Goal: Information Seeking & Learning: Check status

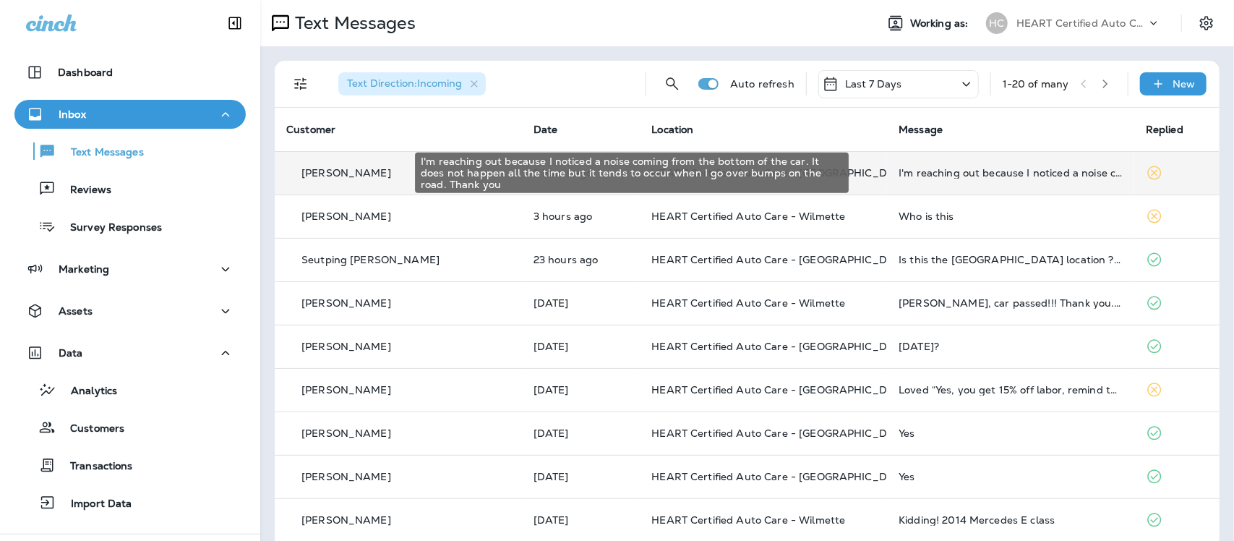
click at [963, 173] on div "I'm reaching out because I noticed a noise coming from the bottom of the car. I…" at bounding box center [1011, 173] width 224 height 12
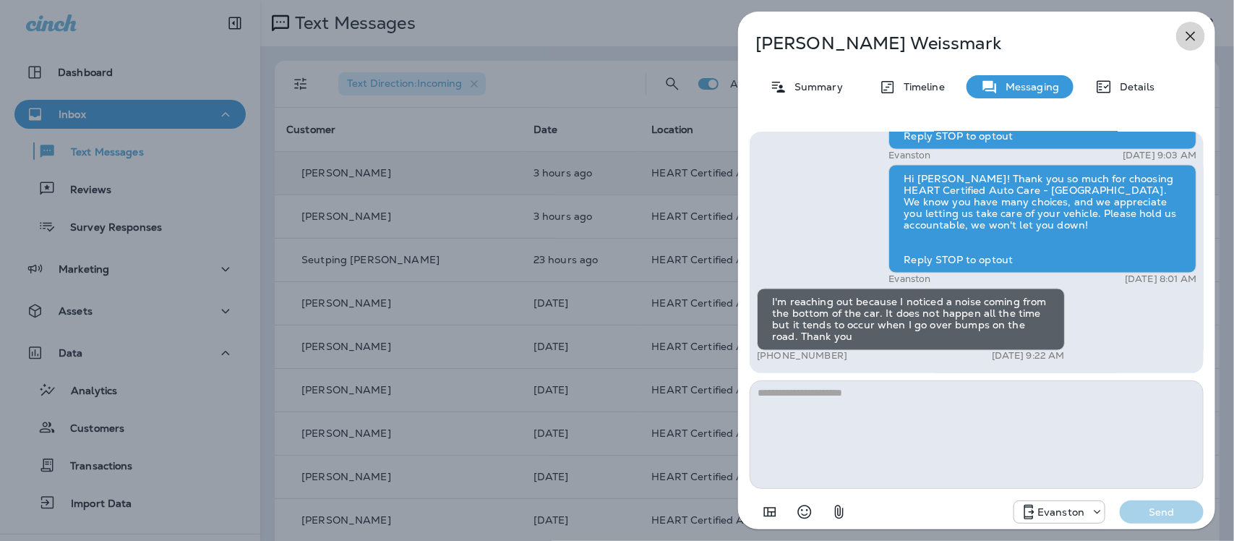
click at [1193, 34] on icon "button" at bounding box center [1190, 35] width 17 height 17
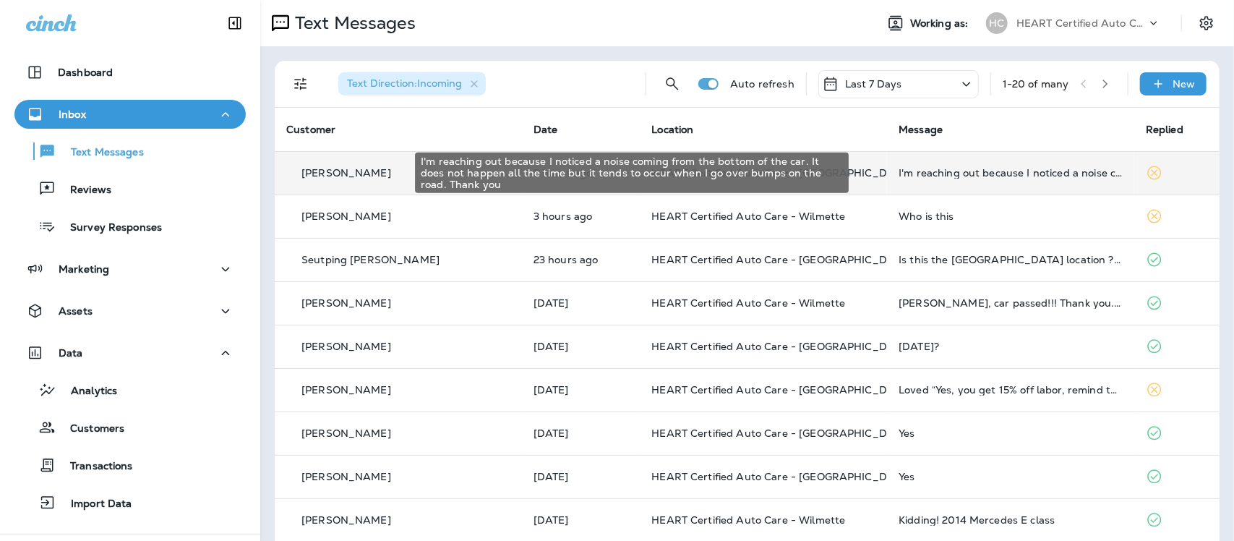
click at [940, 175] on div "I'm reaching out because I noticed a noise coming from the bottom of the car. I…" at bounding box center [1011, 173] width 224 height 12
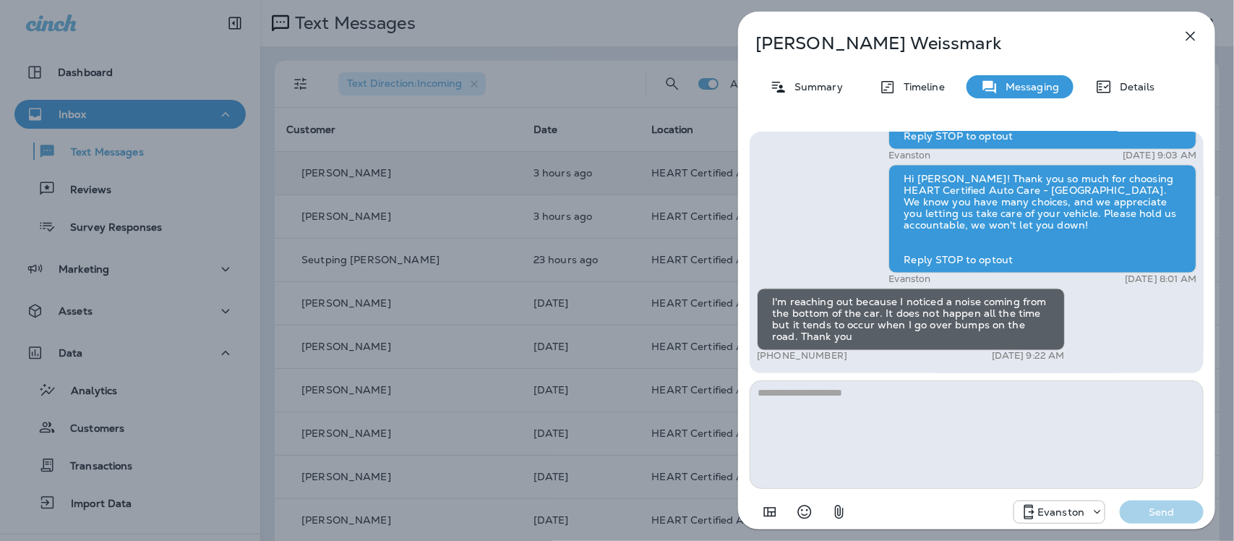
click at [1194, 35] on icon "button" at bounding box center [1190, 35] width 17 height 17
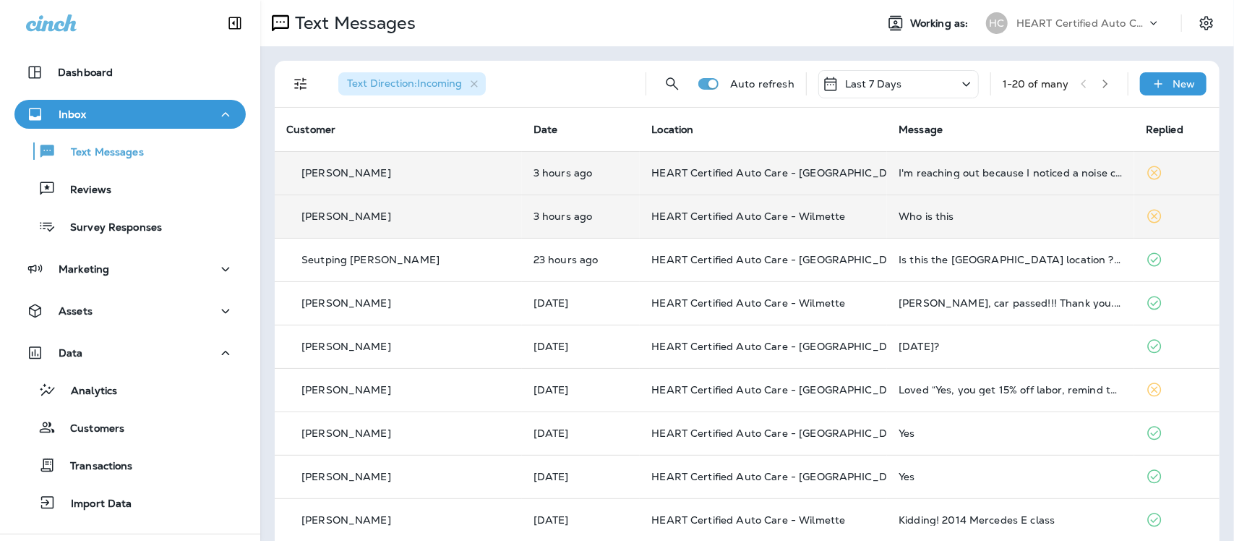
click at [899, 214] on div "Who is this" at bounding box center [1011, 216] width 224 height 12
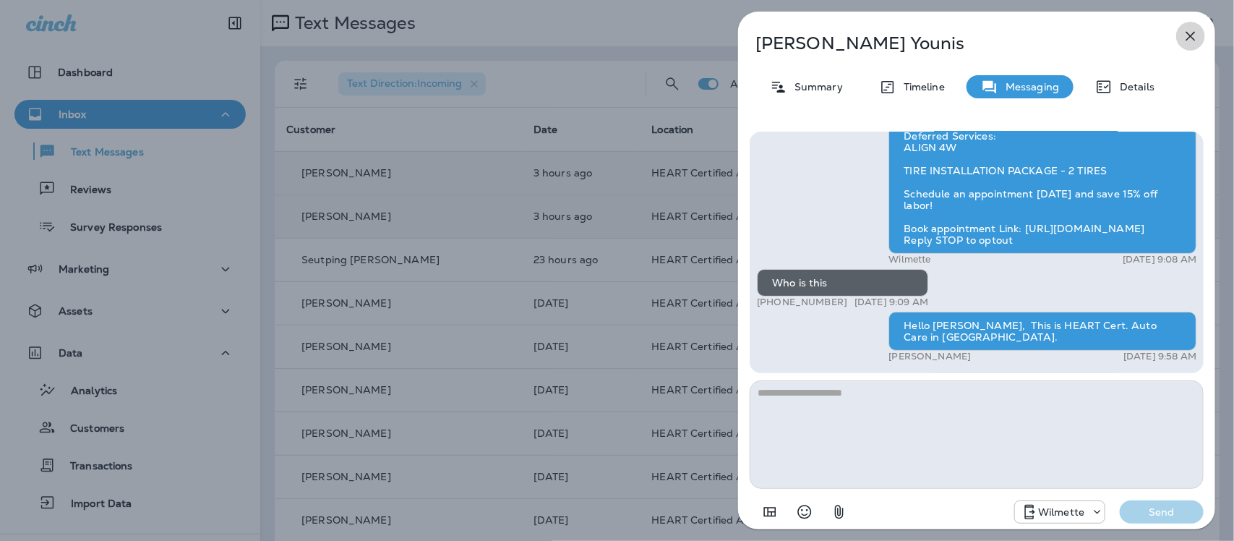
drag, startPoint x: 1187, startPoint y: 33, endPoint x: 1180, endPoint y: 27, distance: 8.8
click at [1187, 31] on icon "button" at bounding box center [1190, 35] width 17 height 17
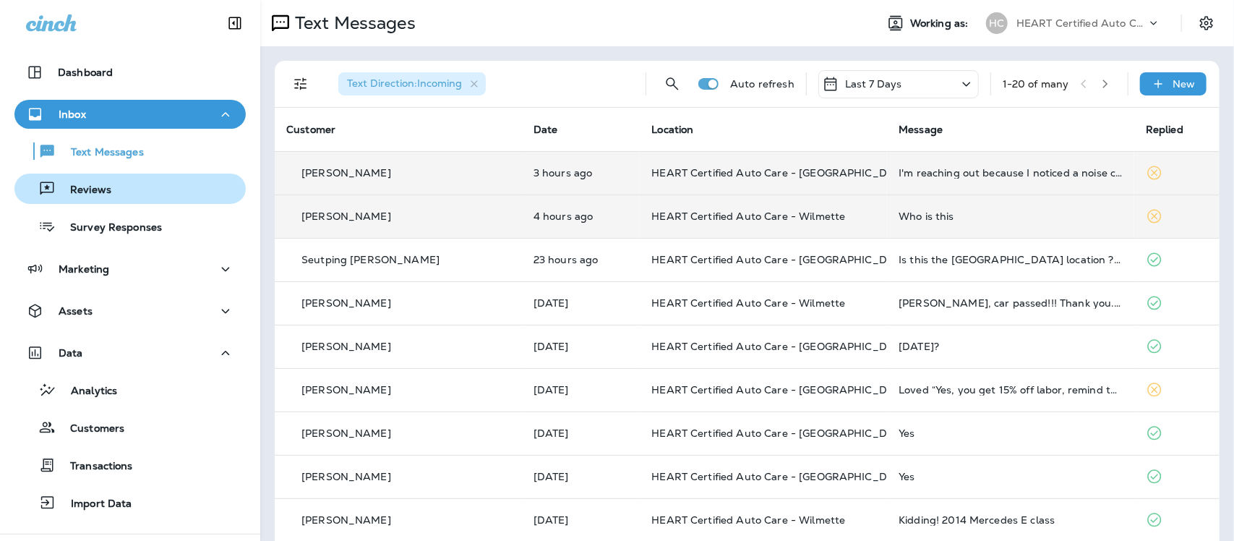
click at [78, 189] on p "Reviews" at bounding box center [84, 191] width 56 height 14
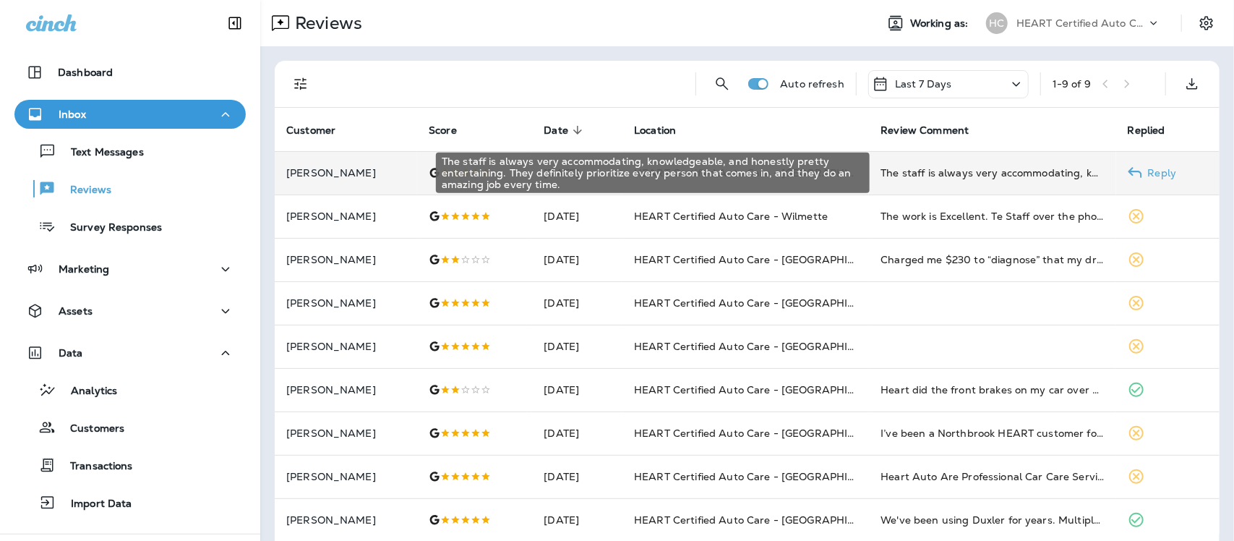
click at [886, 171] on div "The staff is always very accommodating, knowledgeable, and honestly pretty ente…" at bounding box center [991, 173] width 223 height 14
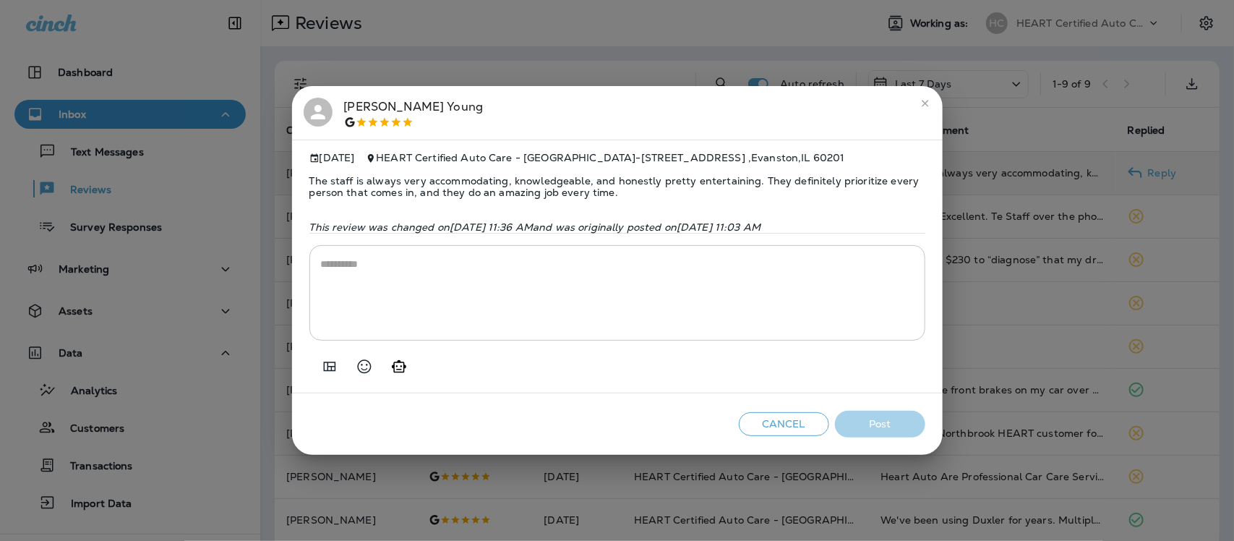
click at [922, 98] on icon "close" at bounding box center [925, 104] width 12 height 12
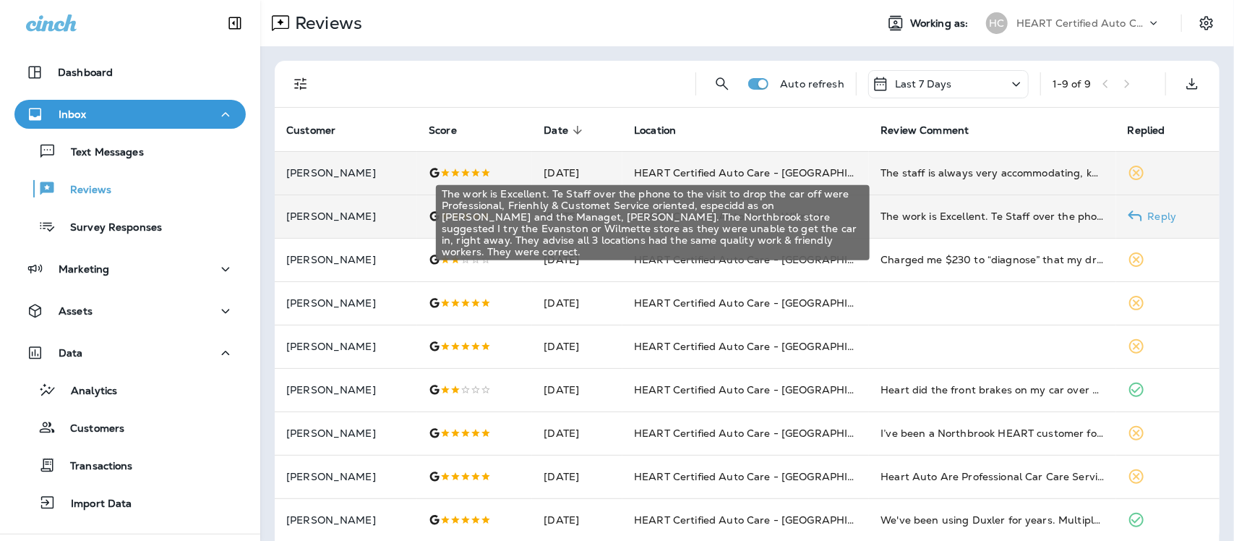
click at [880, 211] on div "The work is Excellent. Te Staff over the phone to the visit to drop the car off…" at bounding box center [991, 216] width 223 height 14
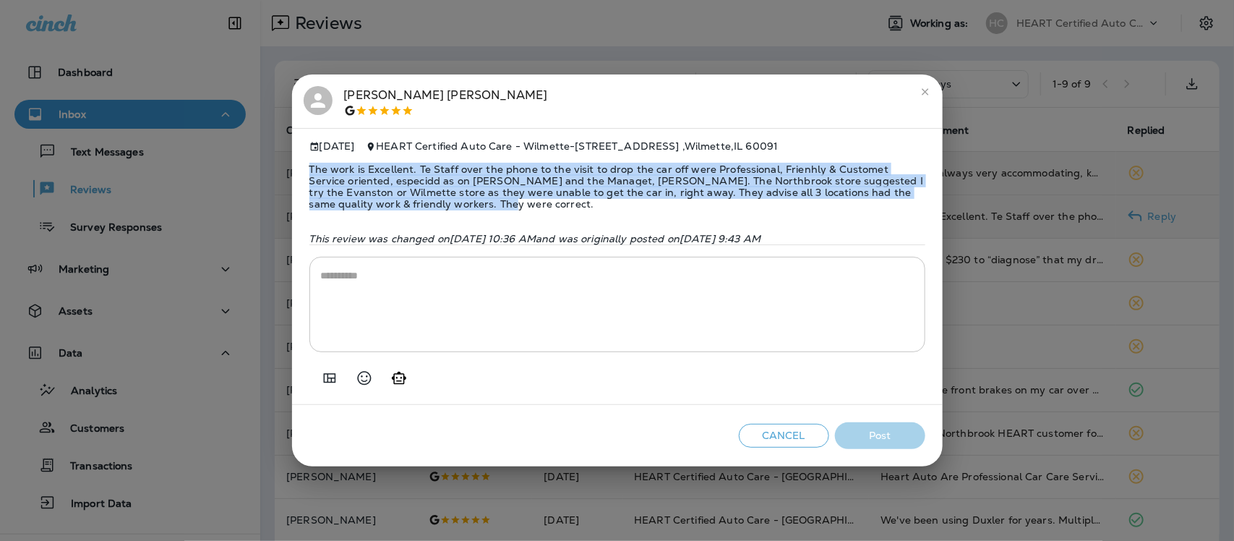
drag, startPoint x: 308, startPoint y: 160, endPoint x: 470, endPoint y: 194, distance: 165.3
click at [455, 207] on div "[DATE] HEART Certified Auto Care - [GEOGRAPHIC_DATA] - [STREET_ADDRESS] The wor…" at bounding box center [617, 267] width 651 height 278
copy span "The work is Excellent. Te Staff over the phone to the visit to drop the car off…"
click at [922, 87] on icon "close" at bounding box center [925, 92] width 12 height 12
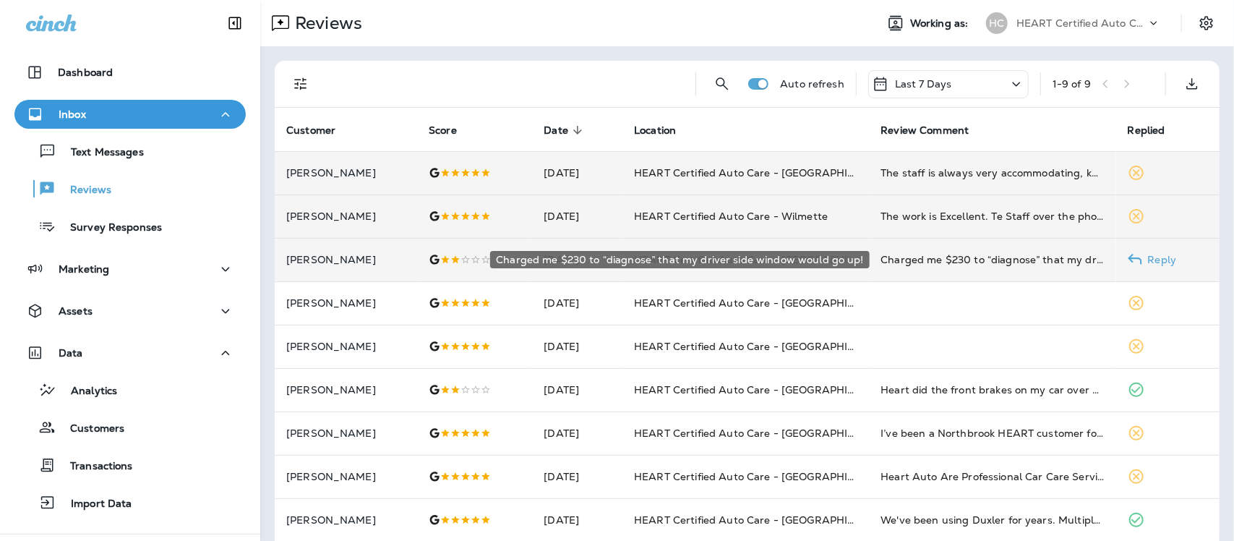
click at [944, 265] on div "Charged me $230 to “diagnose” that my driver side window would go up!" at bounding box center [991, 259] width 223 height 14
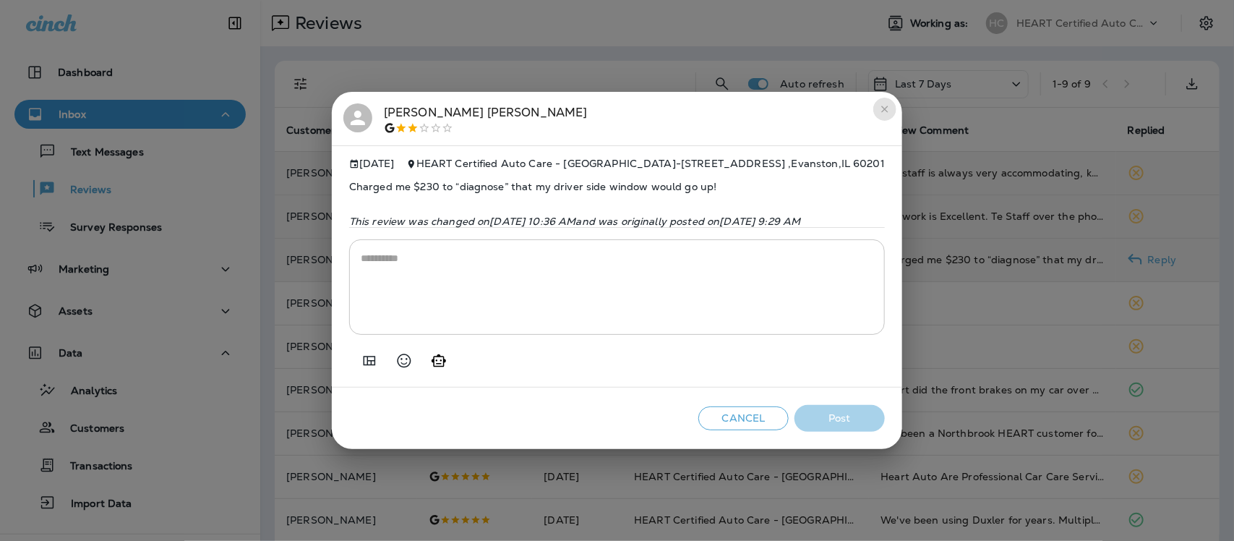
click at [891, 109] on icon "close" at bounding box center [885, 109] width 12 height 12
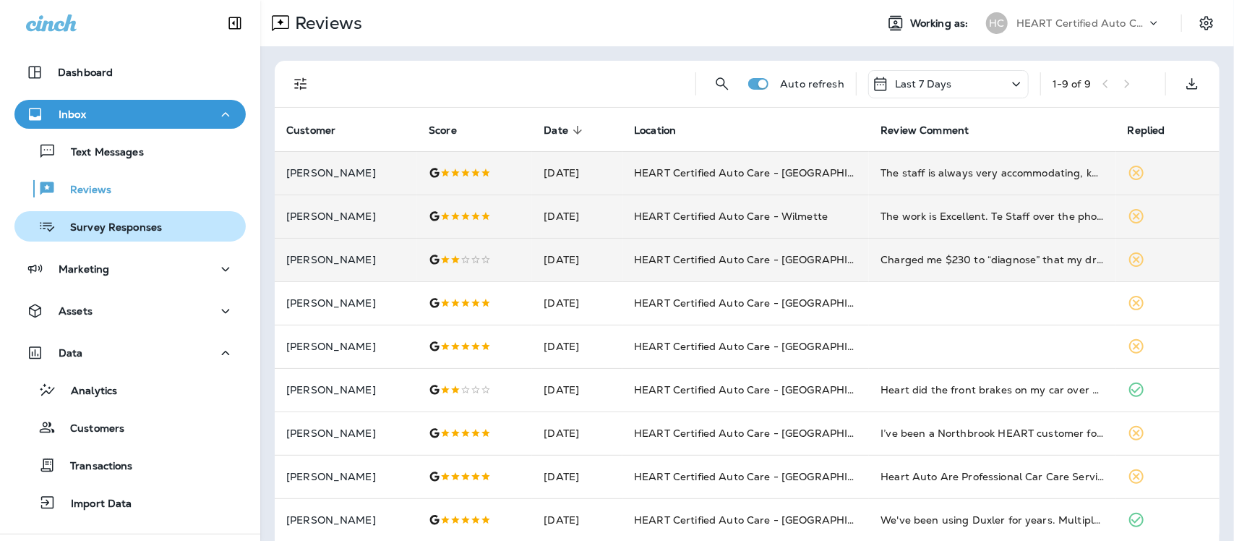
click at [132, 226] on p "Survey Responses" at bounding box center [109, 228] width 106 height 14
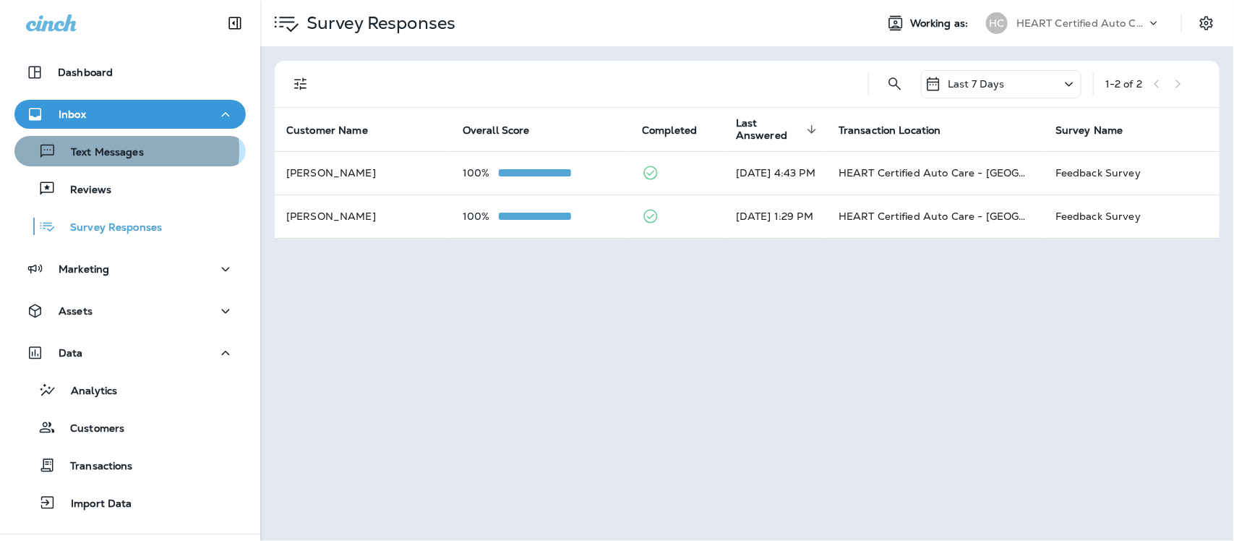
click at [116, 150] on p "Text Messages" at bounding box center [99, 153] width 87 height 14
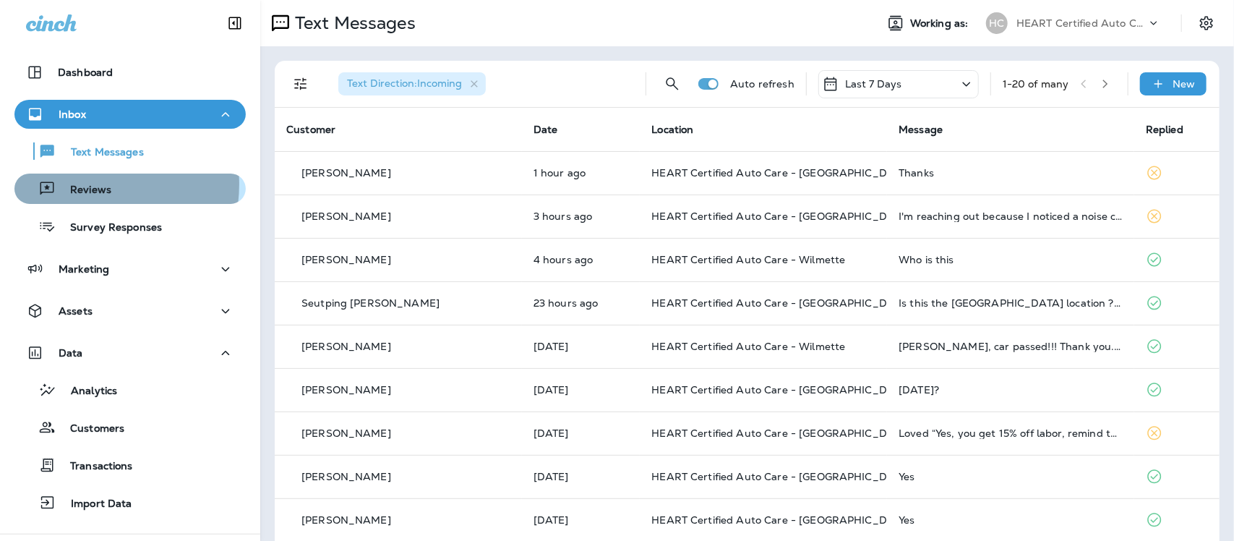
click at [84, 184] on p "Reviews" at bounding box center [84, 191] width 56 height 14
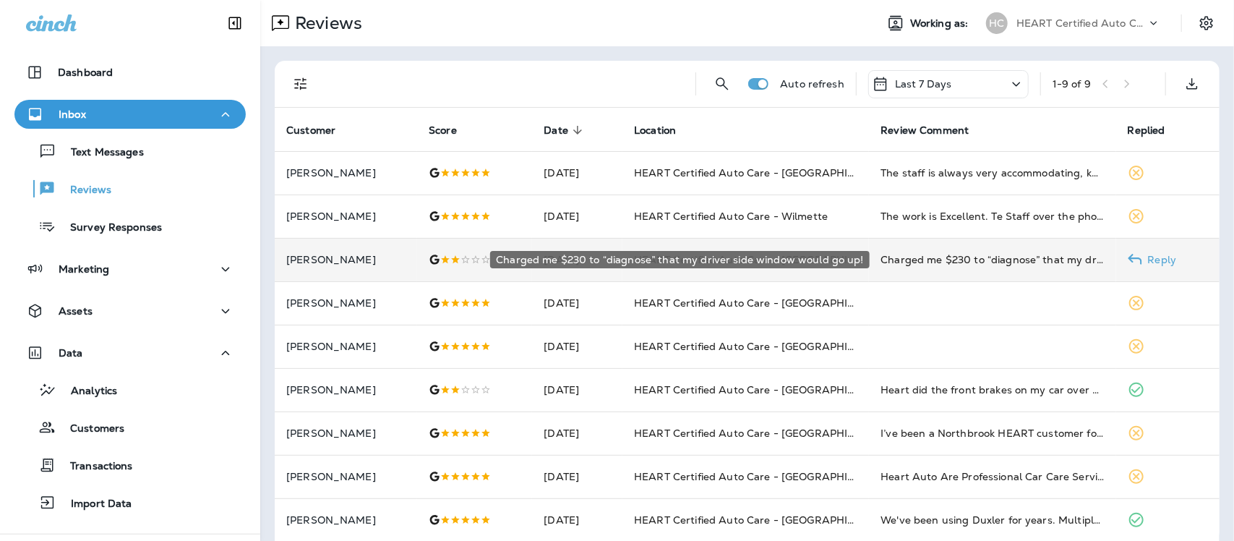
click at [938, 260] on div "Charged me $230 to “diagnose” that my driver side window would go up!" at bounding box center [991, 259] width 223 height 14
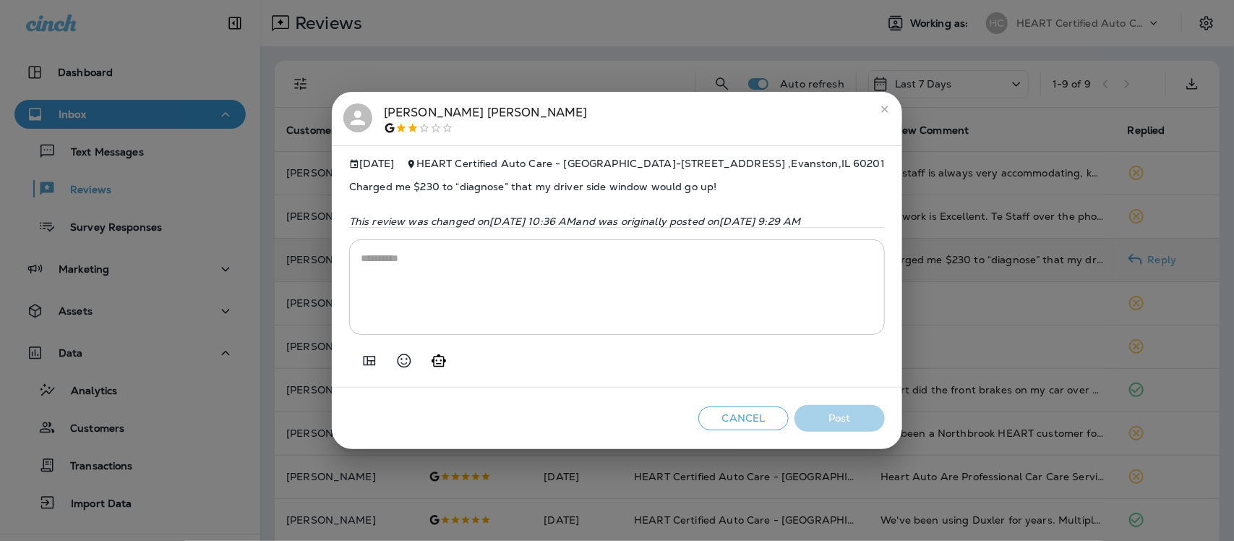
click at [891, 105] on icon "close" at bounding box center [885, 109] width 12 height 12
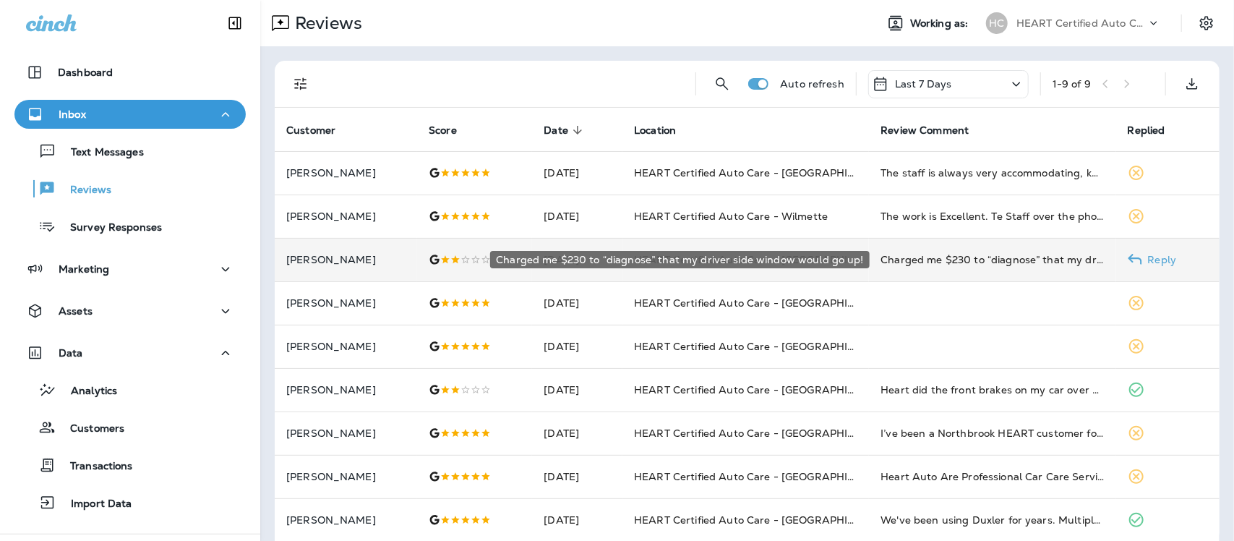
click at [989, 257] on div "Charged me $230 to “diagnose” that my driver side window would go up!" at bounding box center [991, 259] width 223 height 14
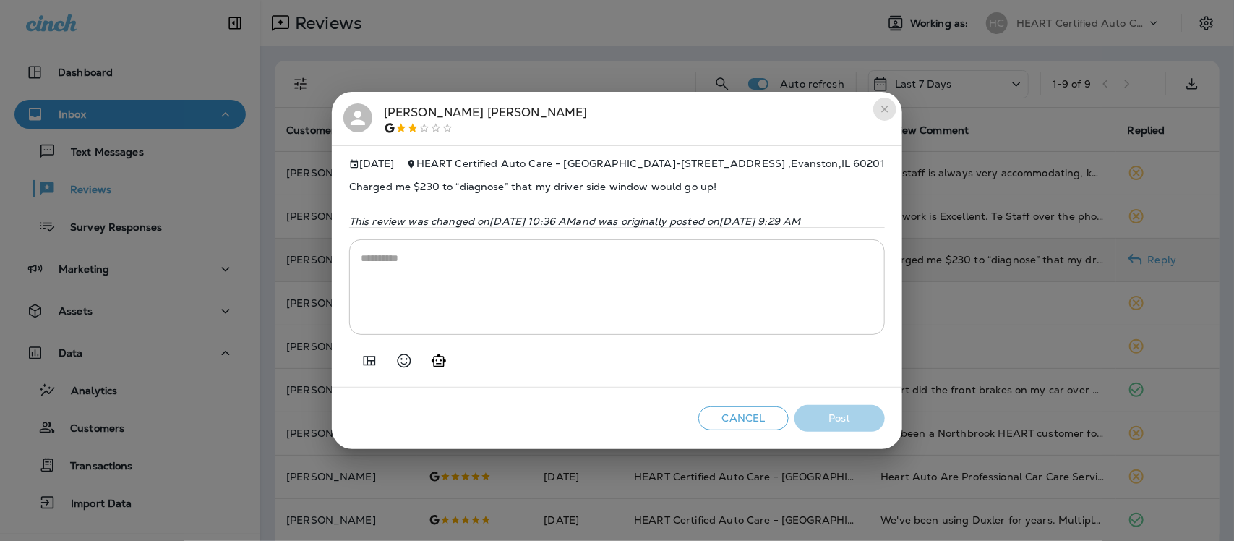
drag, startPoint x: 922, startPoint y: 102, endPoint x: 602, endPoint y: 17, distance: 331.4
click at [891, 103] on icon "close" at bounding box center [885, 109] width 12 height 12
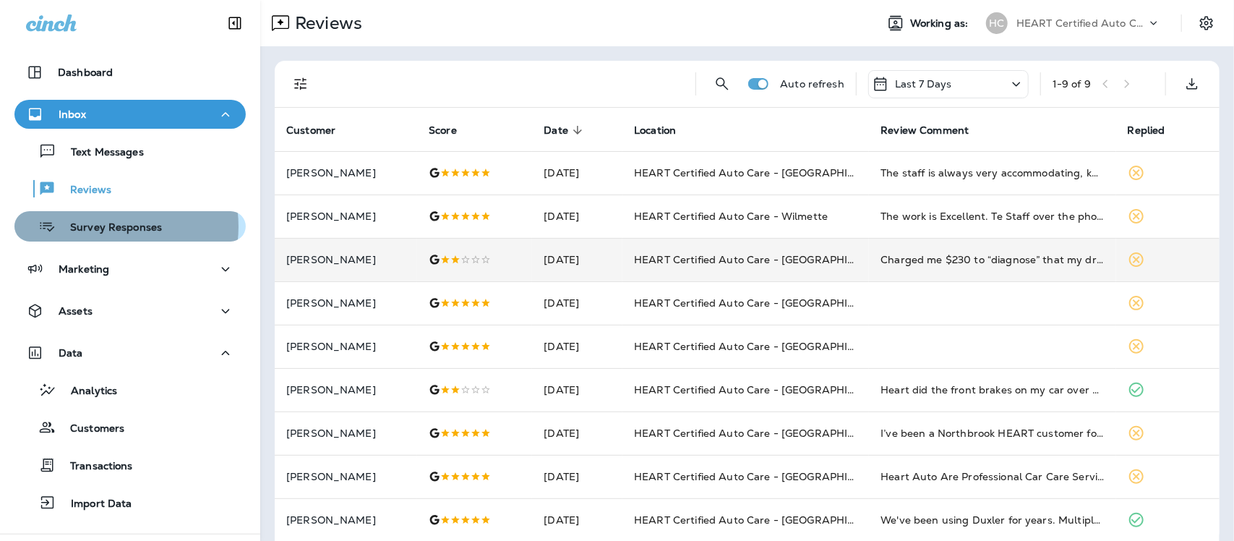
click at [102, 226] on p "Survey Responses" at bounding box center [109, 228] width 106 height 14
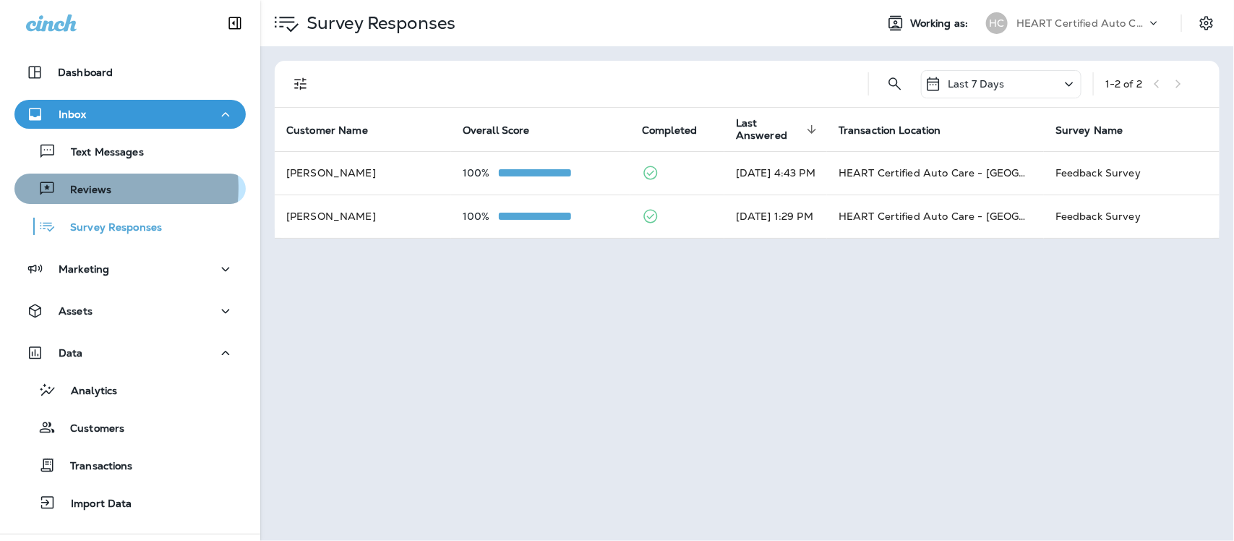
click at [95, 188] on p "Reviews" at bounding box center [84, 191] width 56 height 14
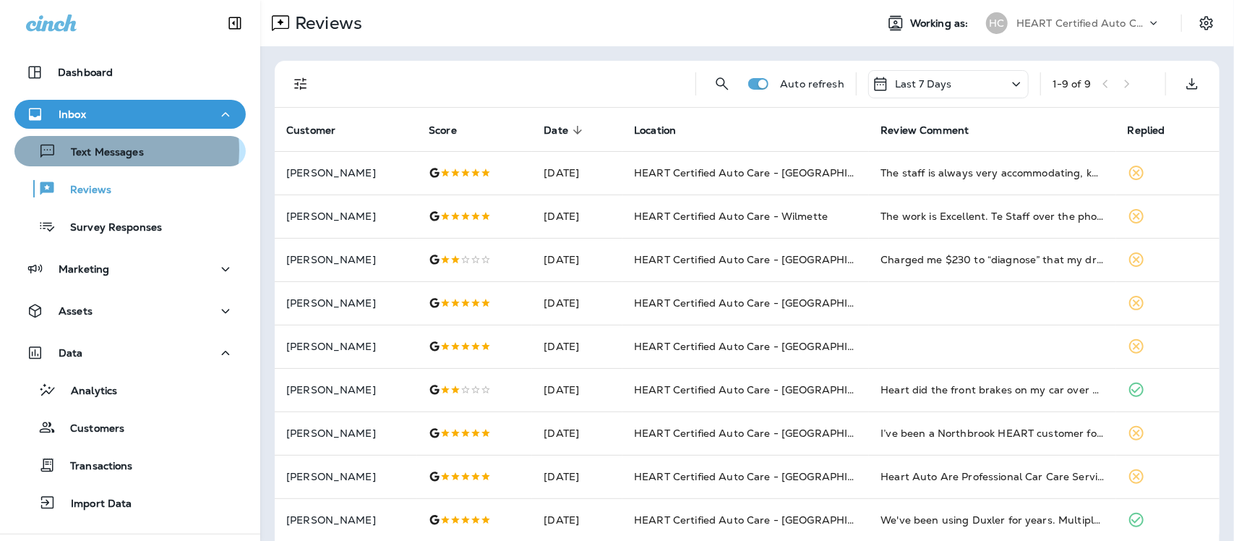
click at [99, 149] on p "Text Messages" at bounding box center [99, 153] width 87 height 14
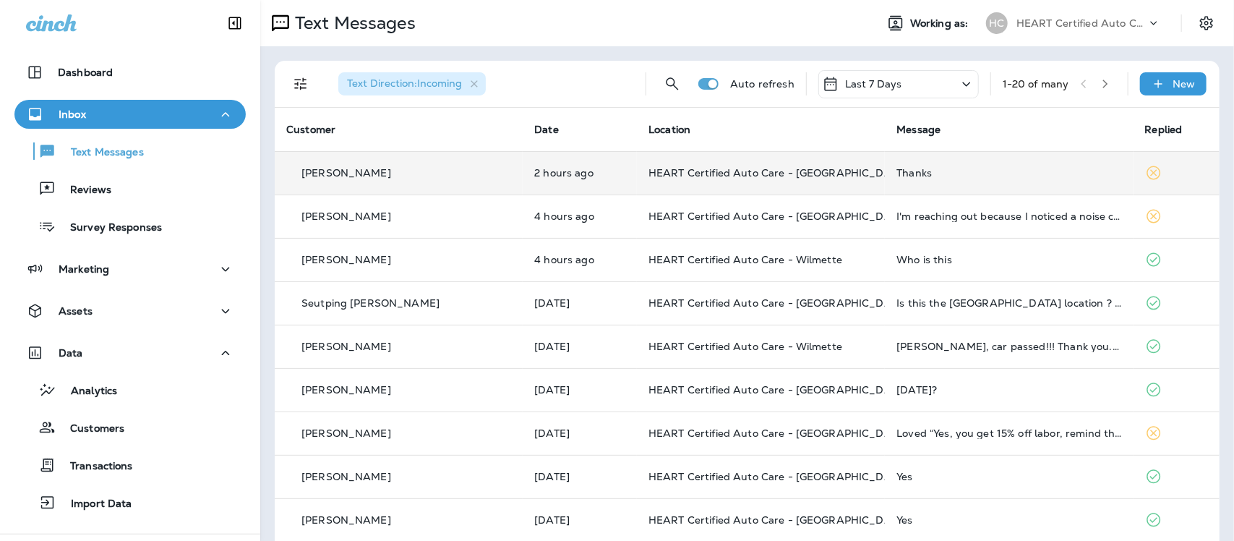
click at [896, 174] on div "Thanks" at bounding box center [1008, 173] width 225 height 12
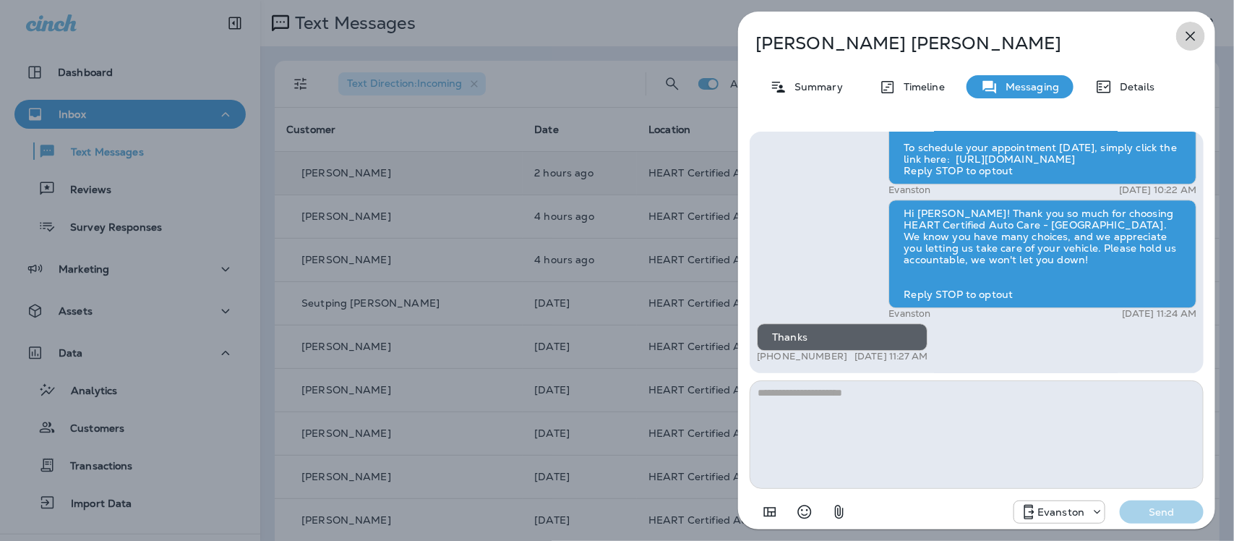
click at [1193, 38] on icon "button" at bounding box center [1190, 36] width 9 height 9
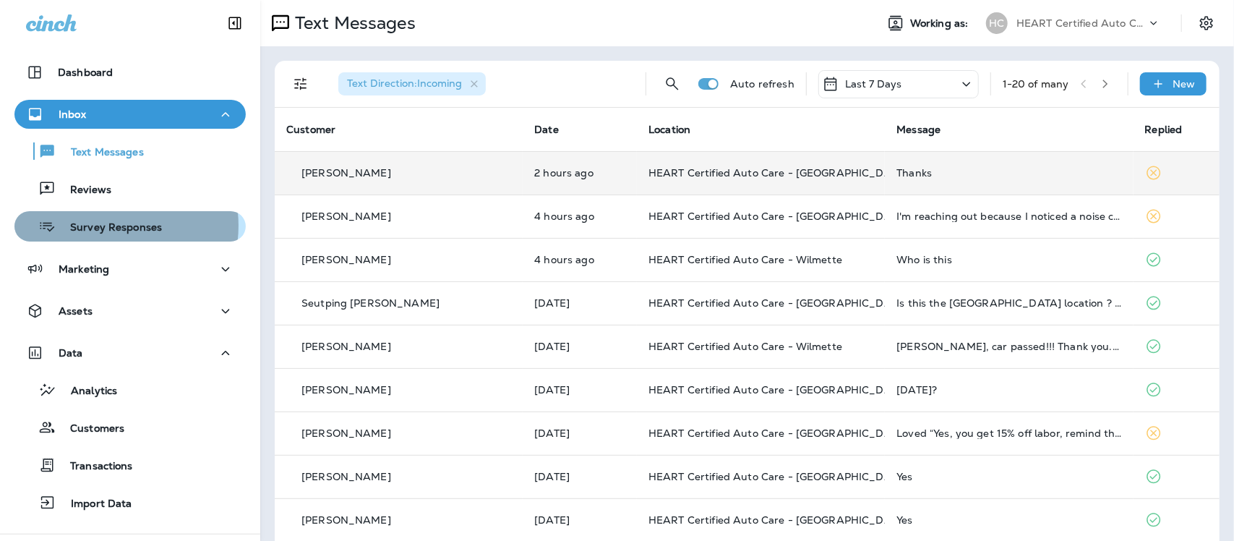
click at [103, 226] on p "Survey Responses" at bounding box center [109, 228] width 106 height 14
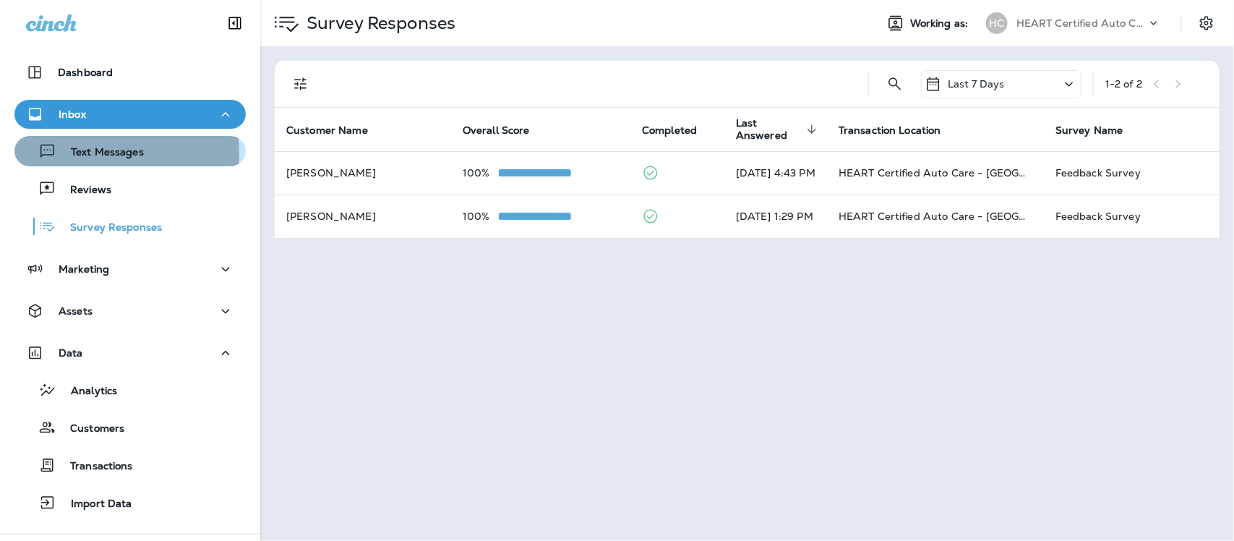
click at [85, 154] on p "Text Messages" at bounding box center [99, 153] width 87 height 14
